Goal: Information Seeking & Learning: Compare options

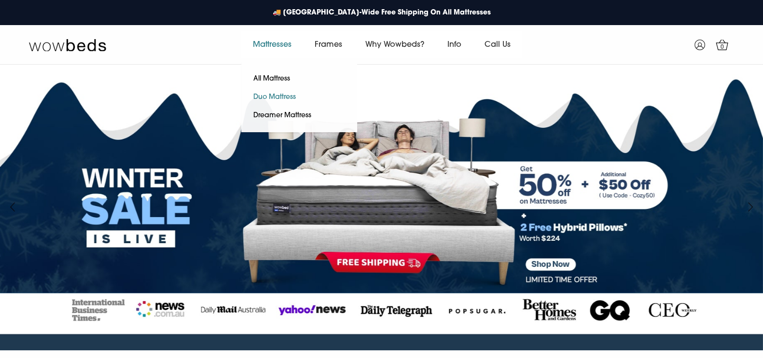
click at [262, 95] on link "Duo Mattress" at bounding box center [274, 97] width 67 height 18
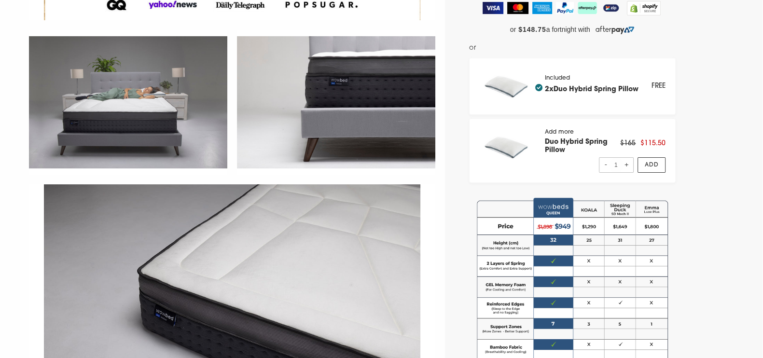
scroll to position [63, 0]
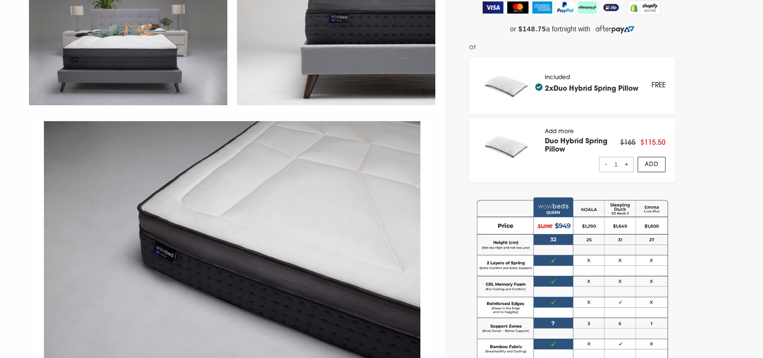
select select "Medium-Firm"
select select "Queen"
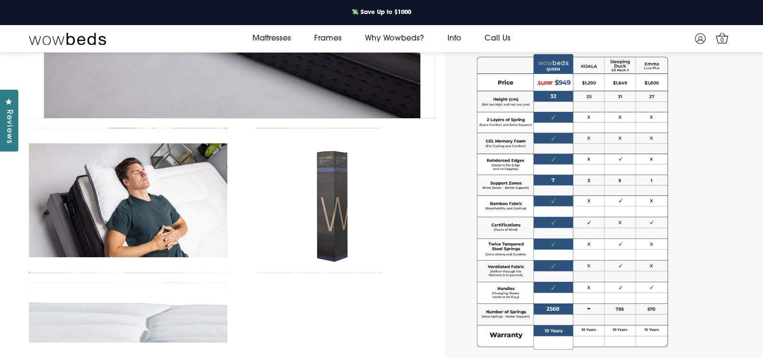
scroll to position [563, 0]
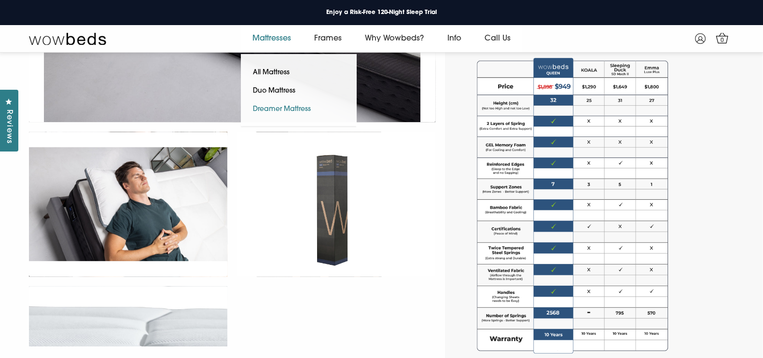
click at [284, 105] on link "Dreamer Mattress" at bounding box center [282, 109] width 82 height 18
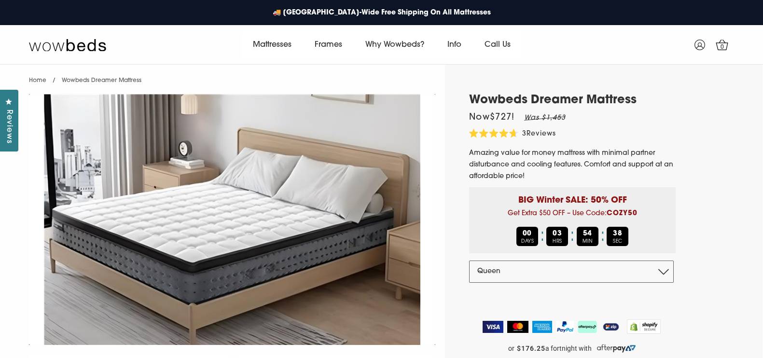
select select "Queen"
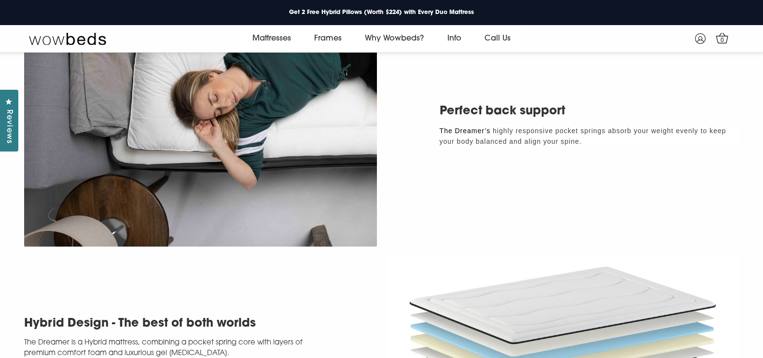
scroll to position [1229, 0]
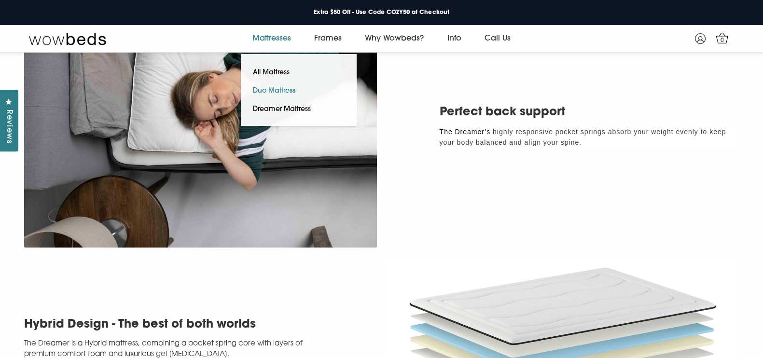
click at [273, 93] on link "Duo Mattress" at bounding box center [274, 91] width 67 height 18
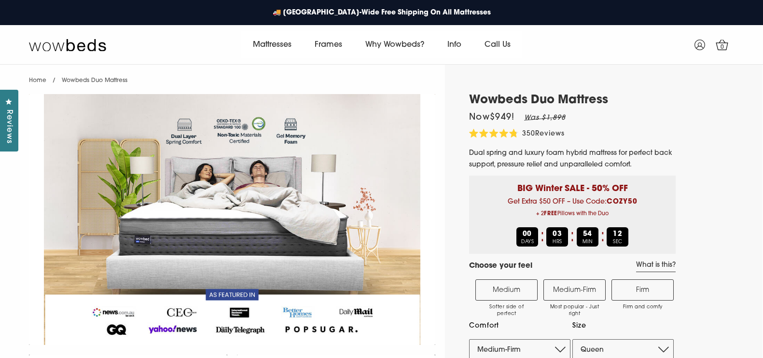
select select "Medium-Firm"
select select "Queen"
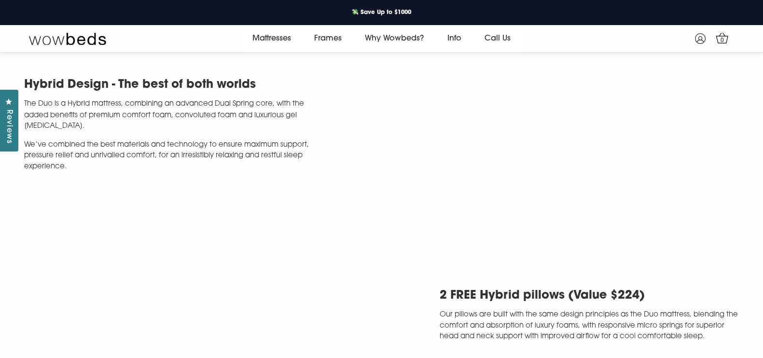
scroll to position [2383, 0]
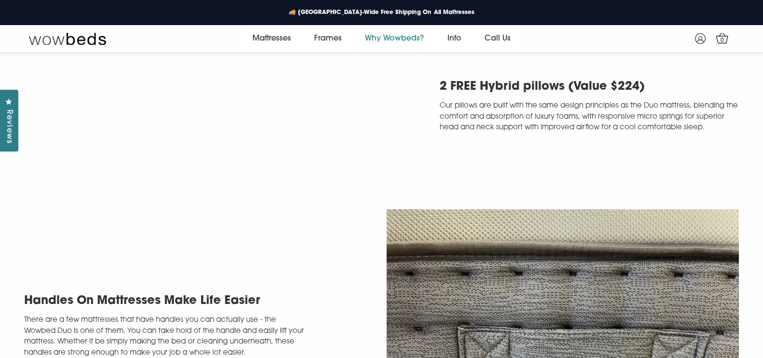
click at [398, 40] on link "Why Wowbeds?" at bounding box center [394, 38] width 82 height 27
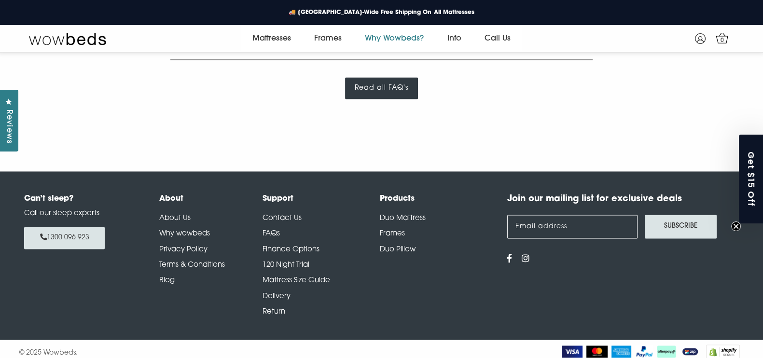
scroll to position [1948, 0]
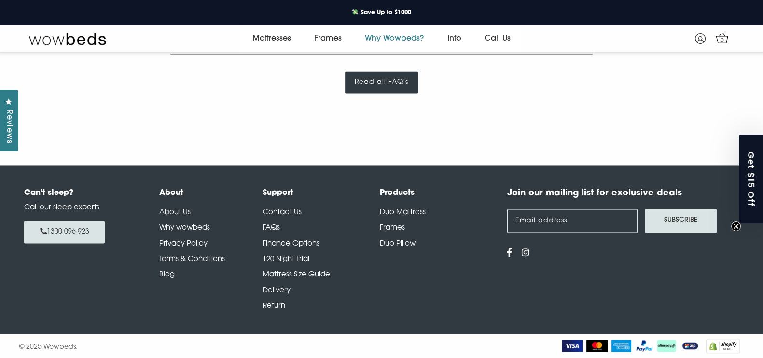
click at [164, 276] on link "Blog" at bounding box center [166, 274] width 15 height 7
